Goal: Navigation & Orientation: Find specific page/section

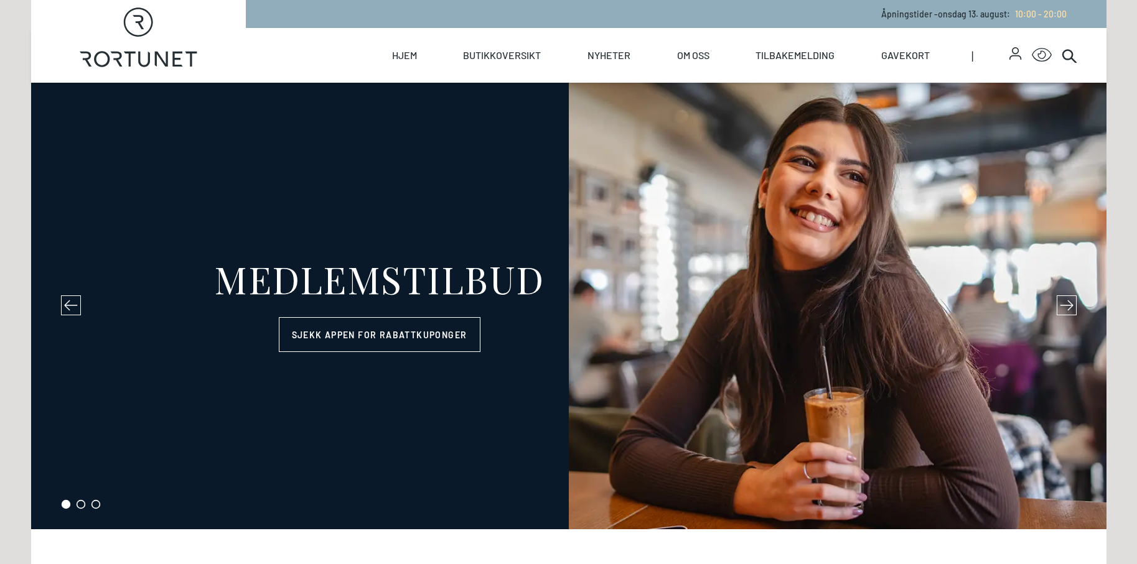
select select "NO"
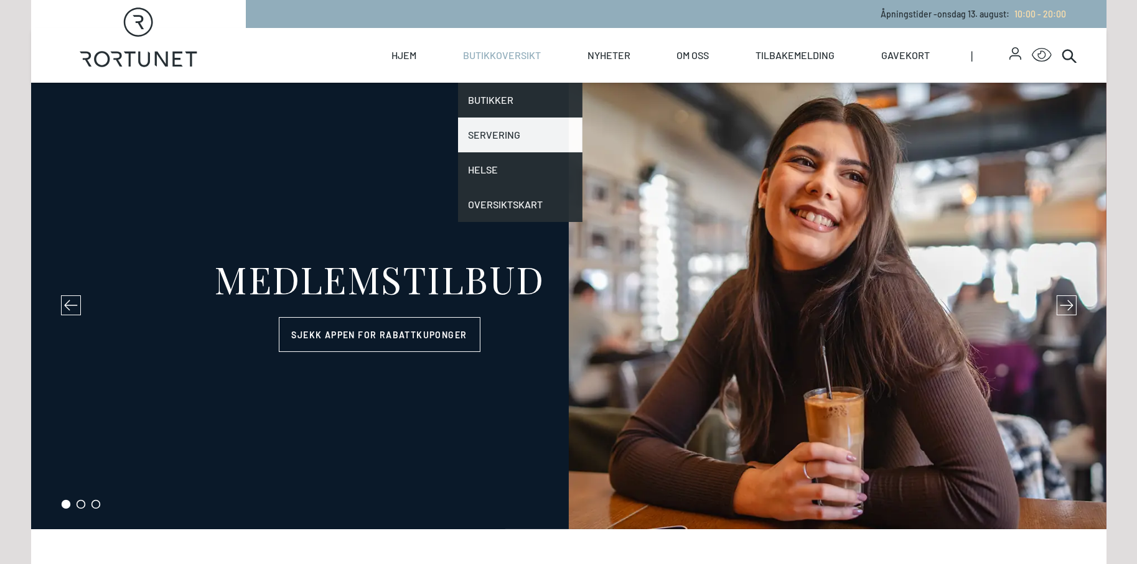
click at [483, 129] on link "Servering" at bounding box center [520, 135] width 124 height 35
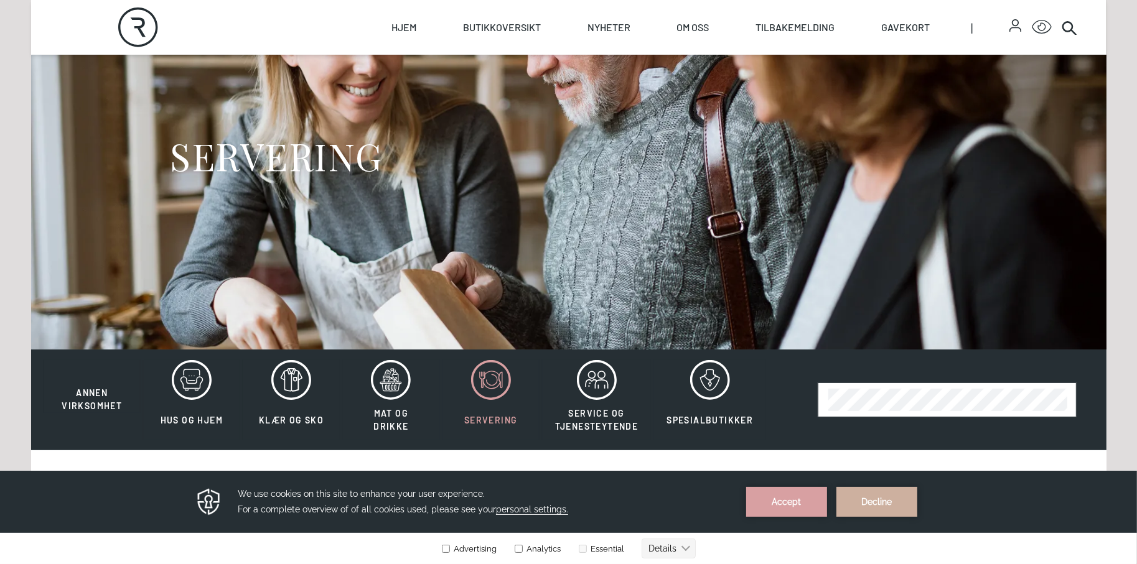
scroll to position [62, 0]
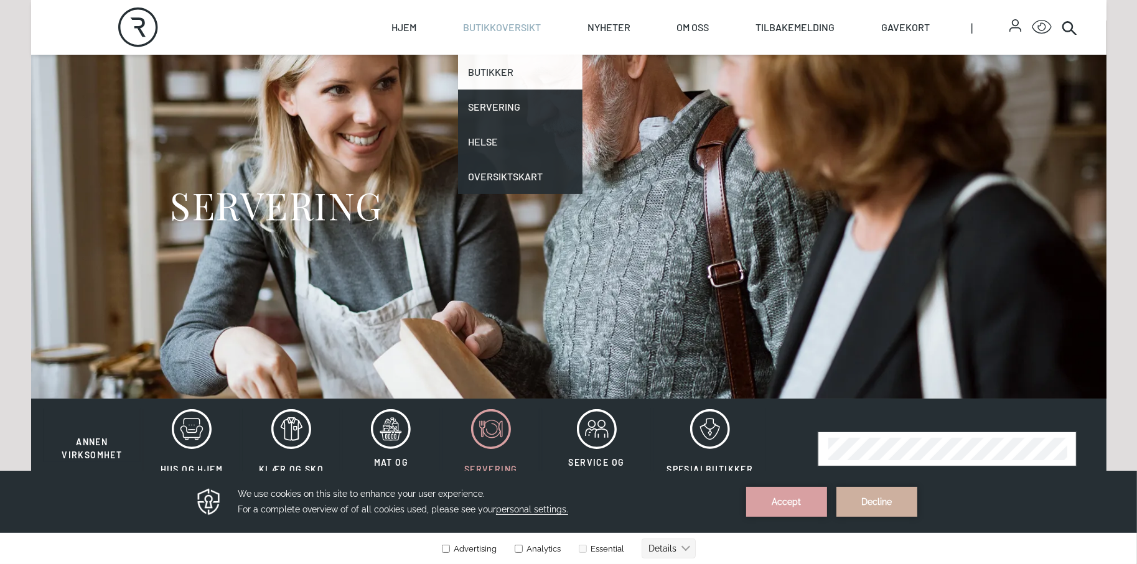
click at [483, 72] on link "Butikker" at bounding box center [520, 72] width 124 height 35
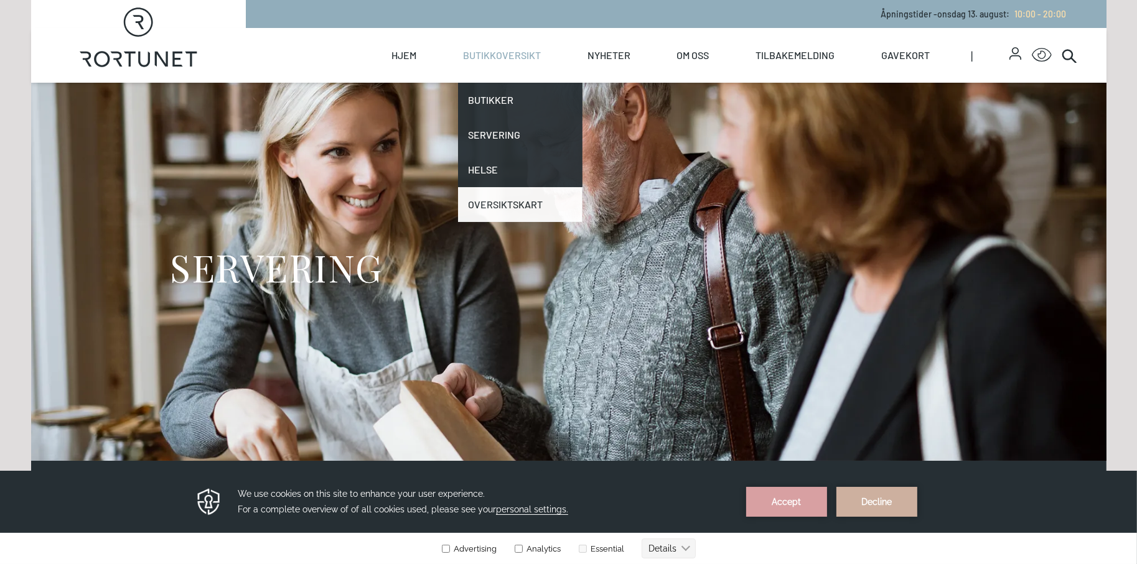
click at [492, 195] on link "Oversiktskart" at bounding box center [520, 204] width 124 height 35
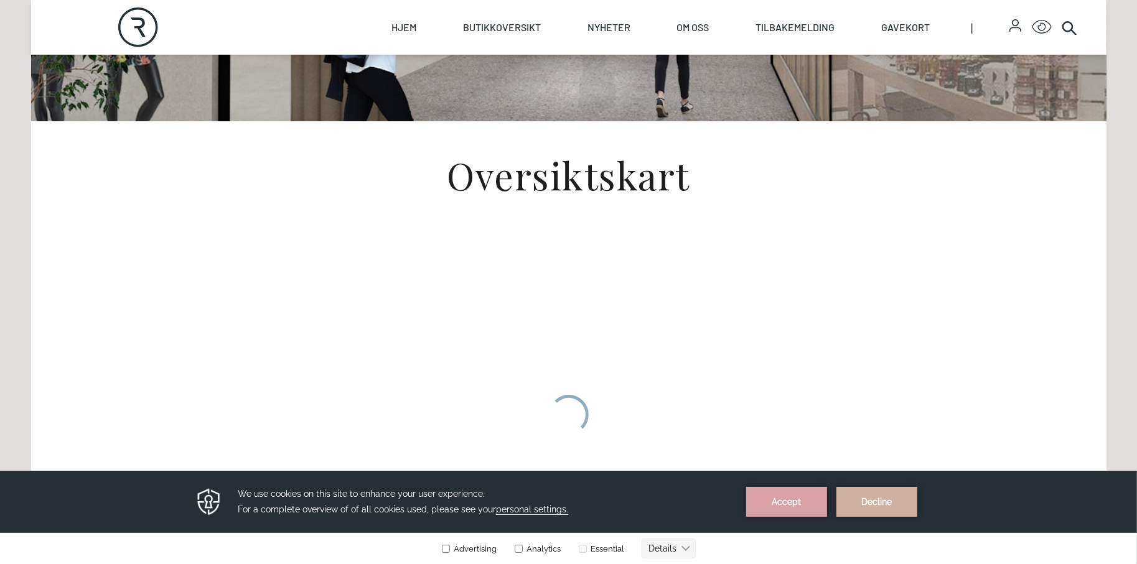
scroll to position [436, 0]
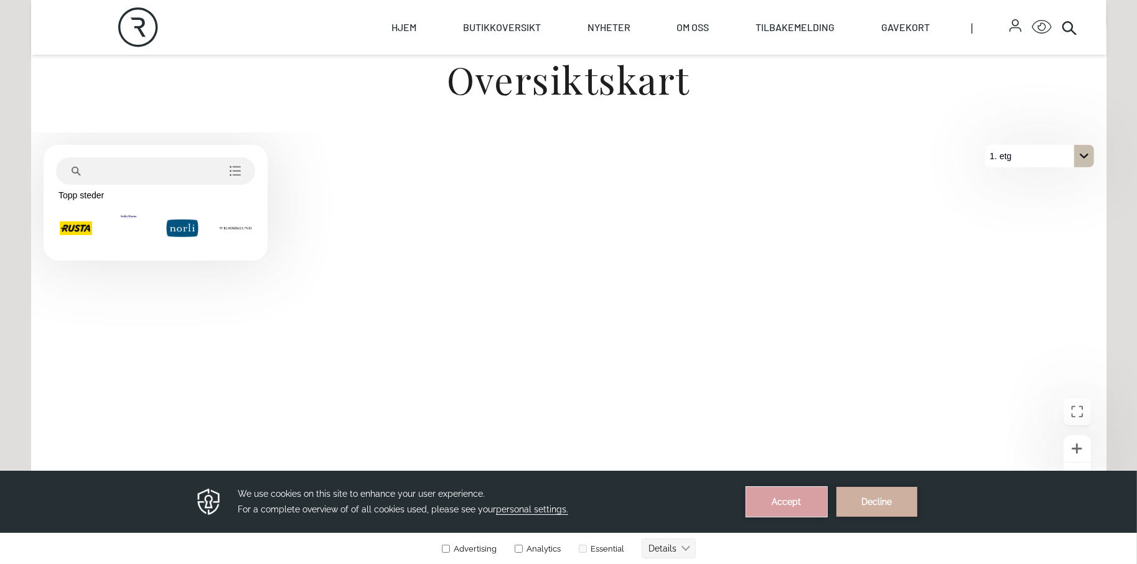
click at [806, 497] on button "Accept" at bounding box center [786, 502] width 81 height 30
